Goal: Transaction & Acquisition: Download file/media

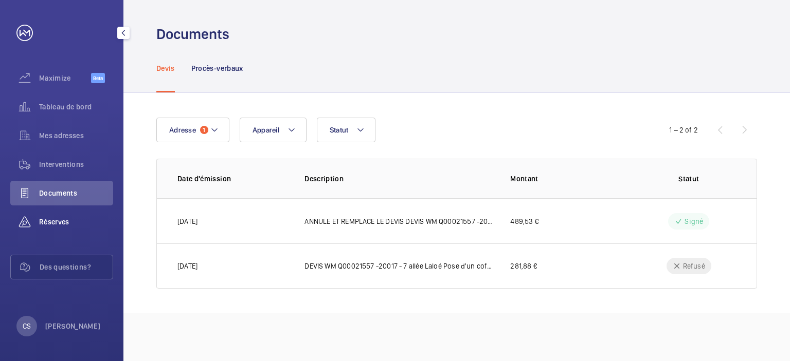
click at [55, 216] on div "Réserves" at bounding box center [61, 222] width 103 height 25
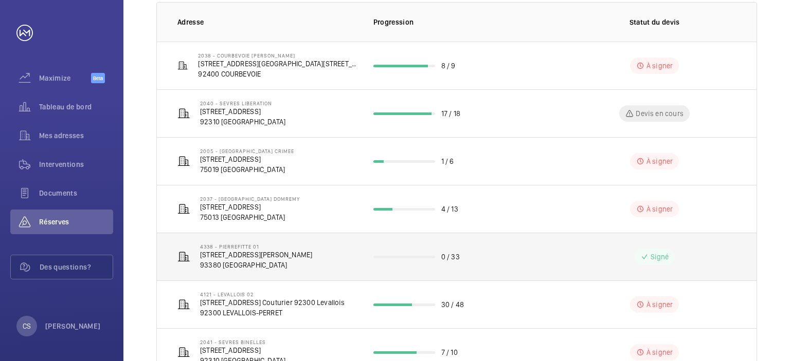
scroll to position [133, 0]
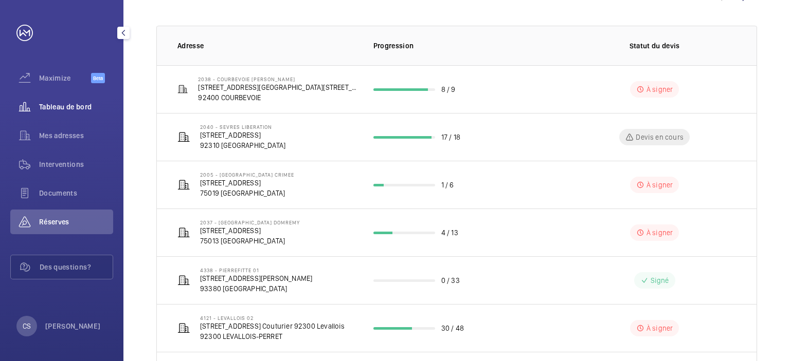
click at [82, 109] on span "Tableau de bord" at bounding box center [76, 107] width 74 height 10
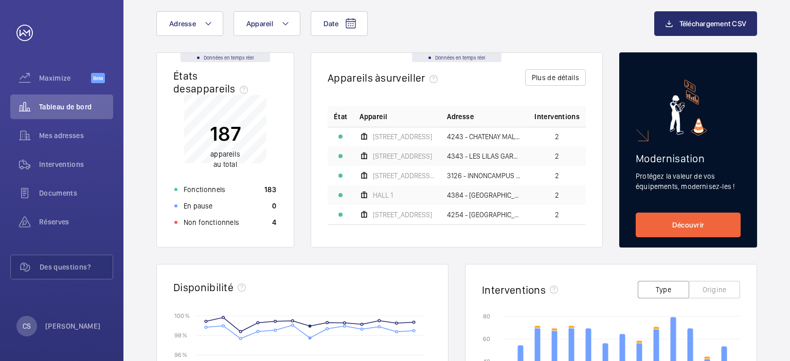
scroll to position [31, 0]
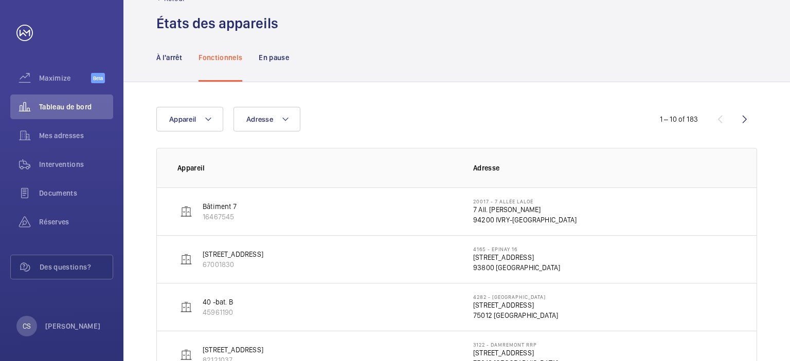
scroll to position [17, 0]
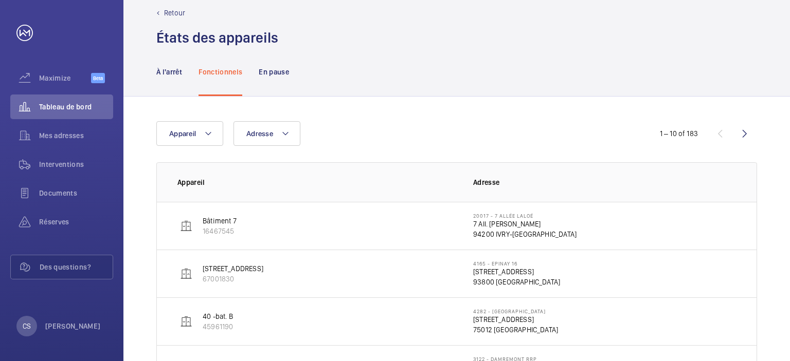
click at [181, 224] on img at bounding box center [186, 226] width 12 height 12
click at [494, 228] on p "7 All. [PERSON_NAME]" at bounding box center [524, 224] width 103 height 10
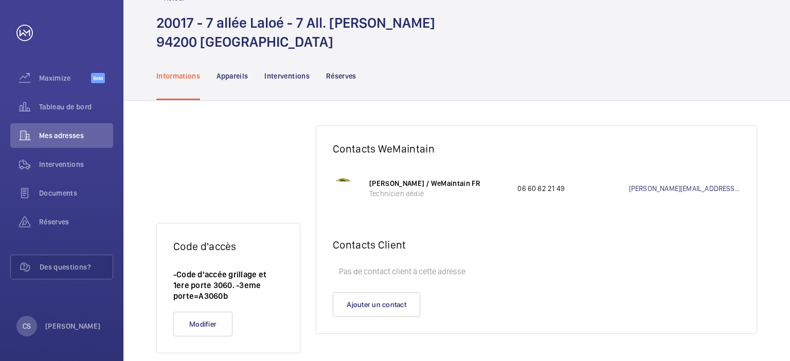
scroll to position [48, 0]
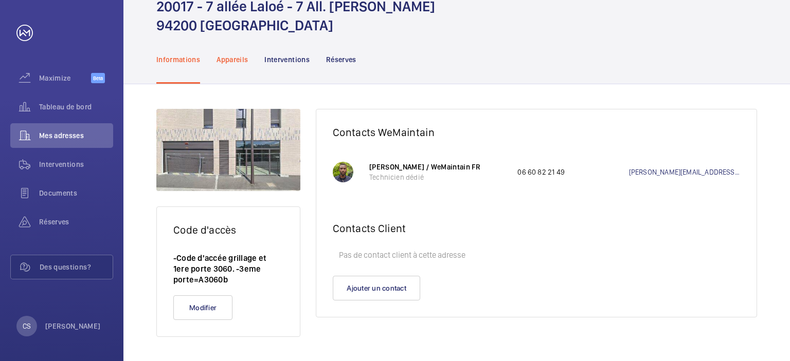
click at [243, 66] on div "Appareils" at bounding box center [231, 59] width 31 height 49
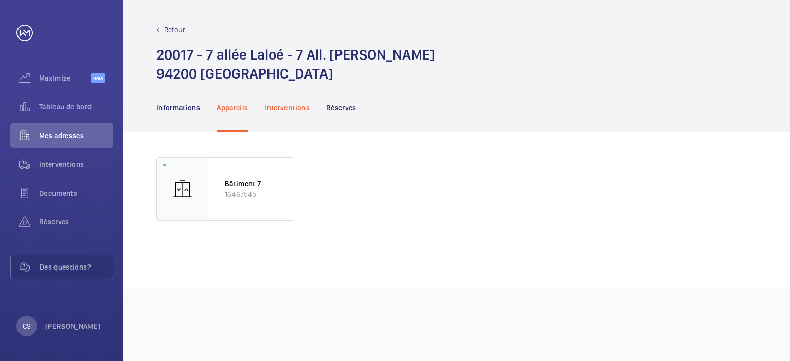
click at [302, 112] on p "Interventions" at bounding box center [286, 108] width 45 height 10
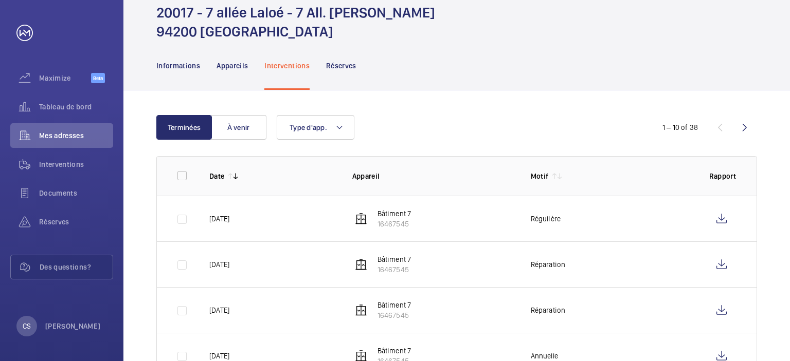
scroll to position [103, 0]
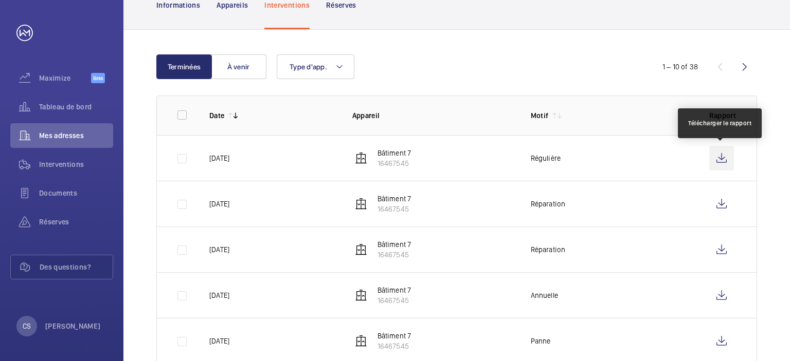
click at [720, 161] on wm-front-icon-button at bounding box center [721, 158] width 25 height 25
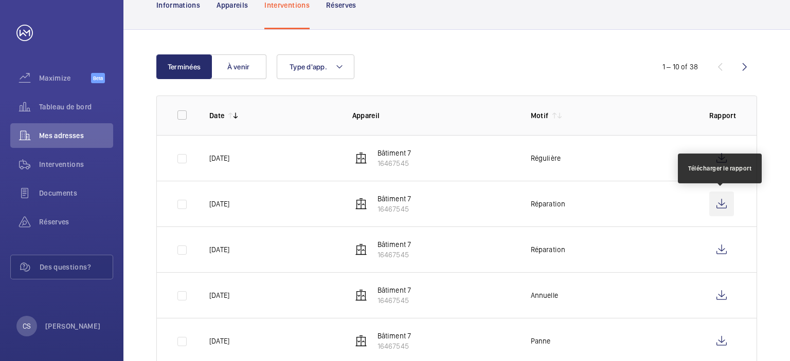
click at [722, 203] on wm-front-icon-button at bounding box center [721, 204] width 25 height 25
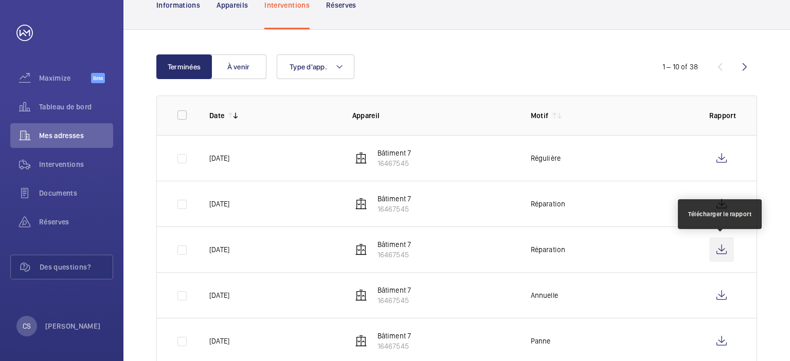
click at [715, 251] on wm-front-icon-button at bounding box center [721, 250] width 25 height 25
